Goal: Task Accomplishment & Management: Manage account settings

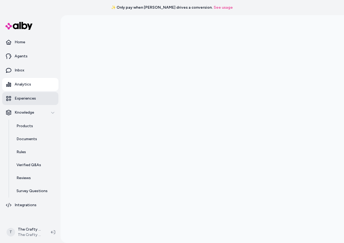
click at [30, 95] on link "Experiences" at bounding box center [30, 98] width 56 height 13
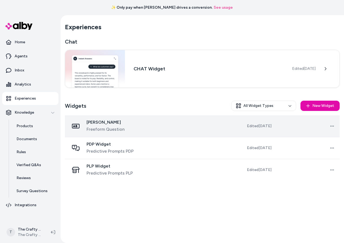
click at [105, 130] on span "Freeform Question" at bounding box center [106, 129] width 38 height 6
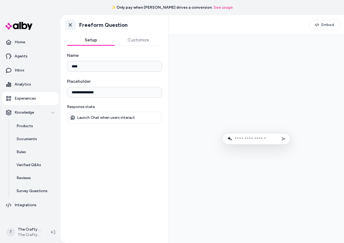
click at [69, 23] on icon at bounding box center [70, 24] width 5 height 5
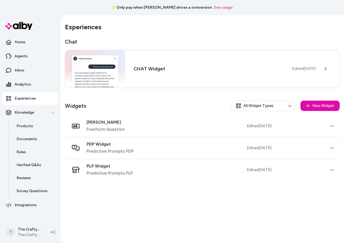
click at [103, 124] on span "Lucy" at bounding box center [106, 122] width 38 height 5
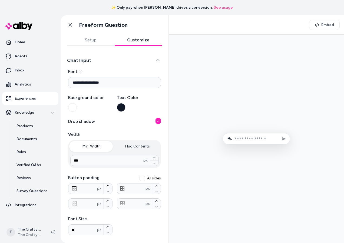
click at [133, 42] on button "Customize" at bounding box center [139, 40] width 48 height 11
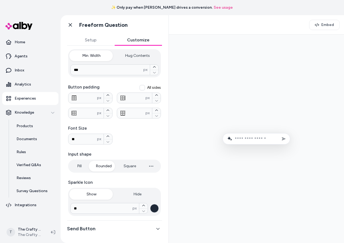
scroll to position [91, 0]
click at [154, 231] on button "Send Button" at bounding box center [114, 228] width 95 height 8
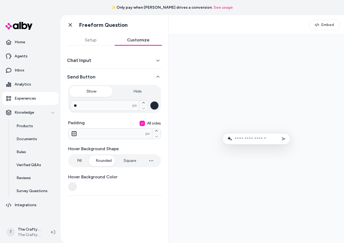
click at [263, 144] on form at bounding box center [257, 138] width 68 height 11
type input "**"
click at [280, 135] on button "Send message" at bounding box center [284, 139] width 8 height 8
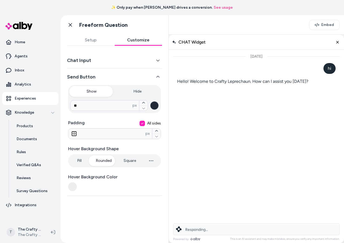
click at [202, 42] on span "CHAT Widget" at bounding box center [192, 42] width 27 height 5
drag, startPoint x: 205, startPoint y: 40, endPoint x: 177, endPoint y: 41, distance: 28.4
click at [177, 41] on div "CHAT Widget" at bounding box center [189, 42] width 34 height 5
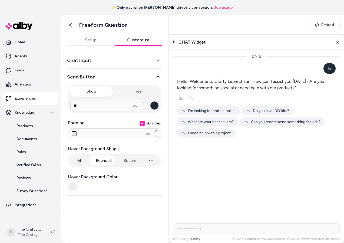
drag, startPoint x: 177, startPoint y: 41, endPoint x: 250, endPoint y: 36, distance: 73.6
click at [250, 36] on div "CHAT Widget" at bounding box center [256, 42] width 175 height 15
click at [73, 25] on icon at bounding box center [70, 24] width 5 height 5
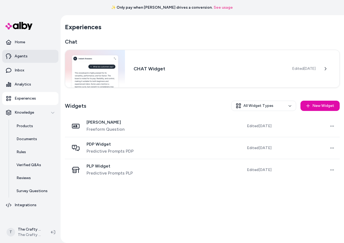
click at [23, 55] on p "Agents" at bounding box center [21, 56] width 13 height 5
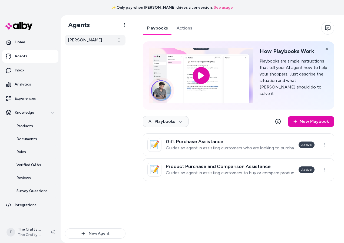
click at [109, 41] on link "Alexis" at bounding box center [95, 40] width 61 height 11
click at [121, 40] on html "✨ Only pay when alby drives a conversion. See usage Home Agents Inbox Analytics…" at bounding box center [172, 121] width 344 height 243
click at [88, 105] on html "✨ Only pay when alby drives a conversion. See usage Home Agents Inbox Analytics…" at bounding box center [172, 121] width 344 height 243
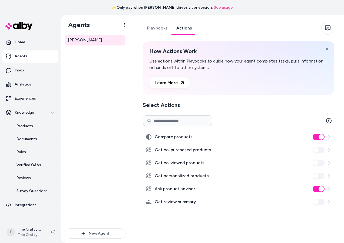
click at [184, 28] on link "Actions" at bounding box center [184, 28] width 24 height 13
click at [330, 50] on button at bounding box center [327, 49] width 11 height 11
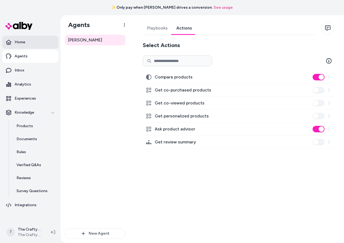
click at [19, 43] on p "Home" at bounding box center [20, 42] width 11 height 5
